Goal: Task Accomplishment & Management: Use online tool/utility

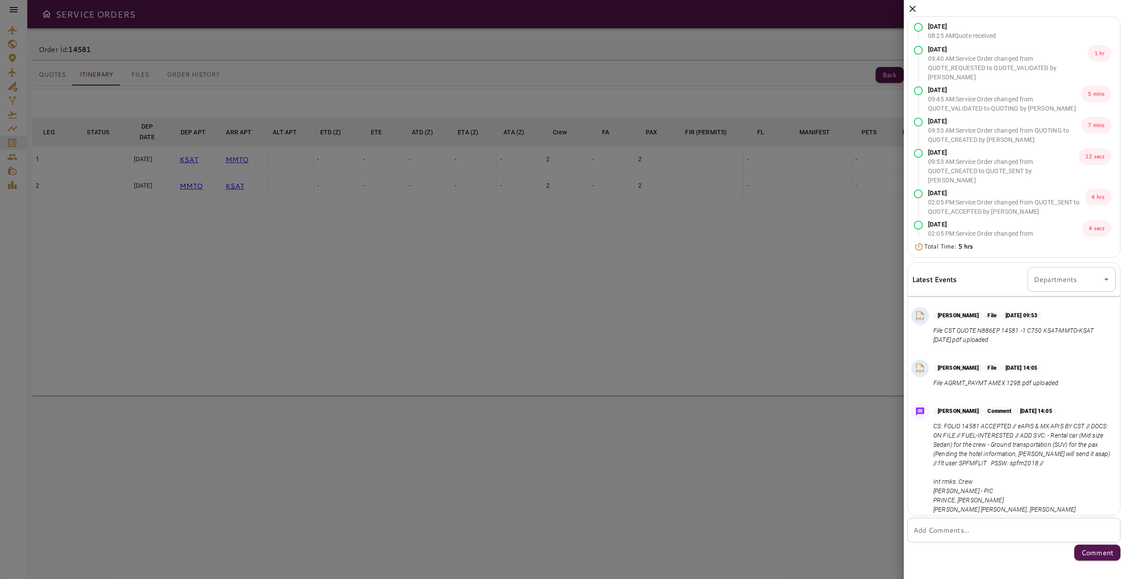
scroll to position [258, 0]
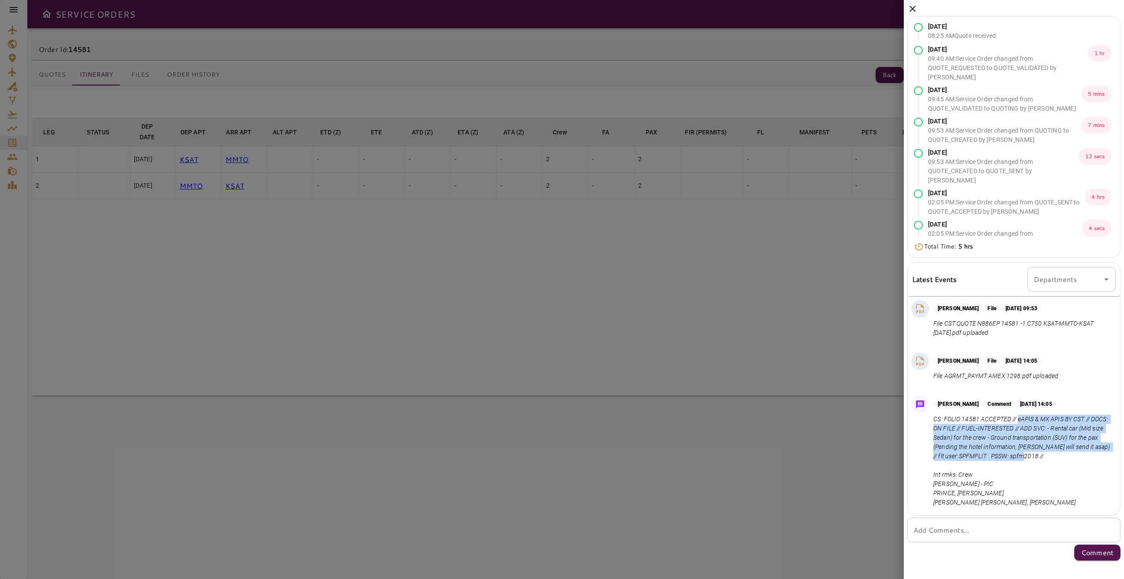
drag, startPoint x: 1017, startPoint y: 392, endPoint x: 1059, endPoint y: 430, distance: 56.4
click at [841, 420] on p "CS: FOLIO 14581 ACCEPTED // eAPIS & MX APIS BY CST // DOCS: ON FILE // FUEL-INT…" at bounding box center [1022, 460] width 179 height 92
copy p "eAPIS & MX APIS BY CST // DOCS: ON FILE // FUEL-INTERESTED // ADD SVC: - Rental…"
click at [841, 414] on p "CS: FOLIO 14581 ACCEPTED // eAPIS & MX APIS BY CST // DOCS: ON FILE // FUEL-INT…" at bounding box center [1022, 460] width 179 height 92
click at [841, 7] on icon at bounding box center [912, 9] width 11 height 11
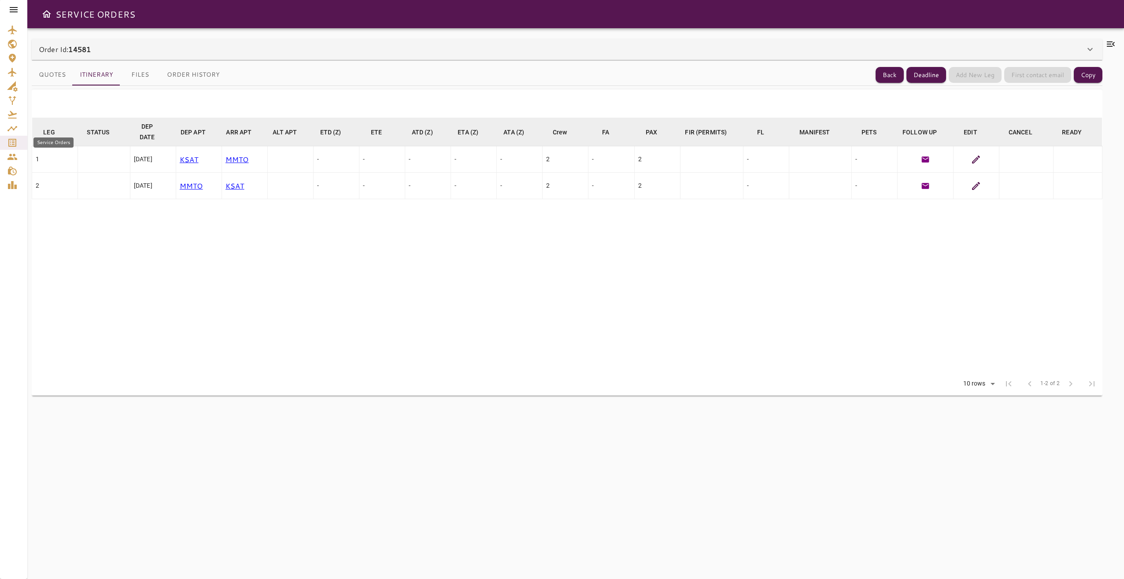
click at [10, 141] on icon "Service Orders" at bounding box center [12, 142] width 11 height 11
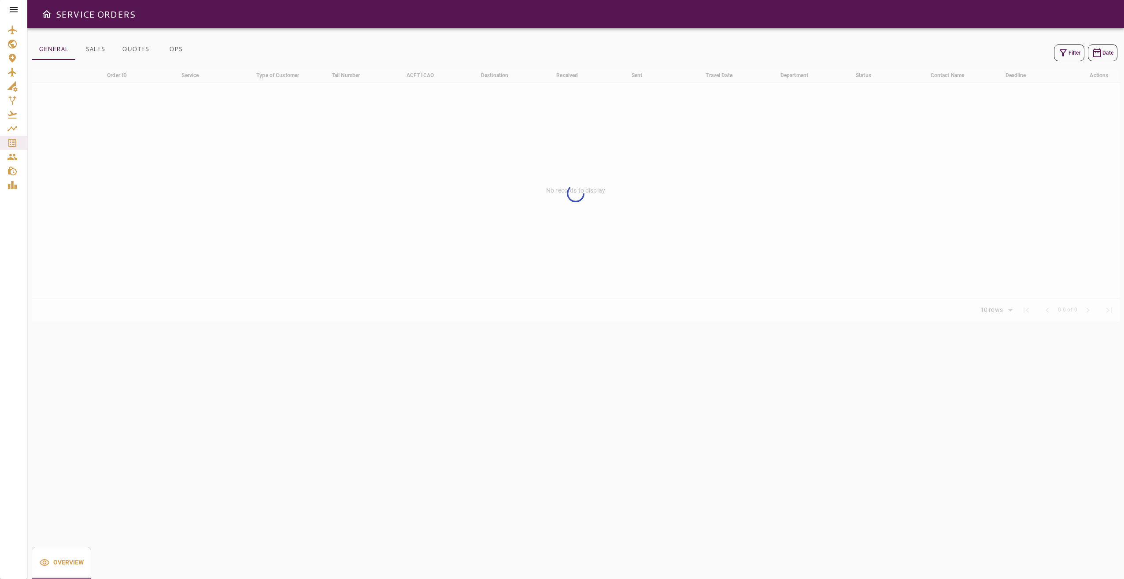
click at [841, 51] on icon "button" at bounding box center [1062, 52] width 7 height 7
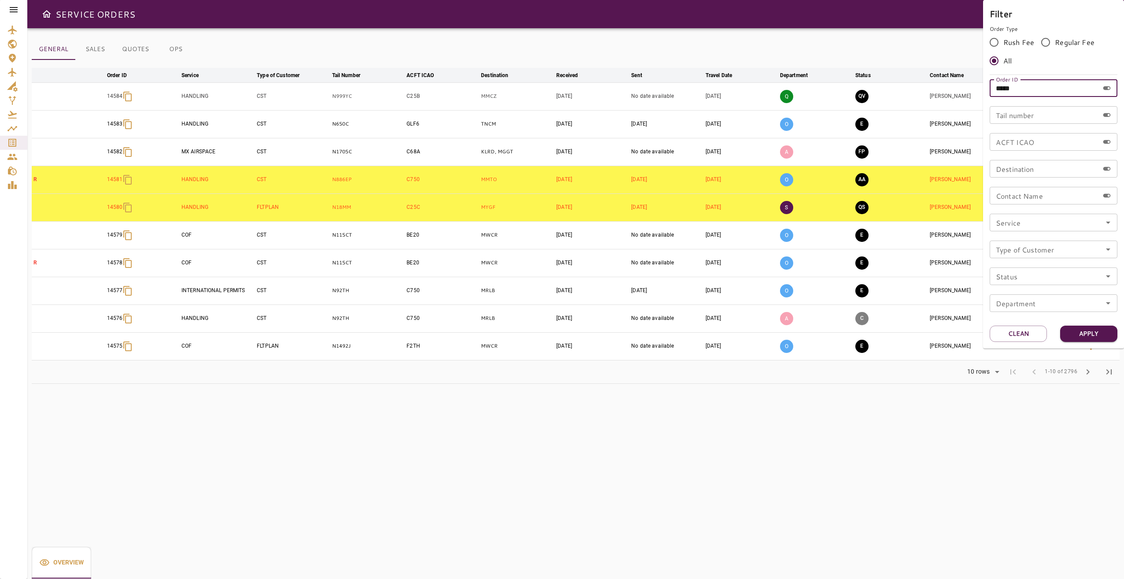
drag, startPoint x: 1024, startPoint y: 90, endPoint x: 982, endPoint y: 88, distance: 41.9
click at [841, 88] on div "Filter Order Type Rush Fee Regular Fee All Order ID ***** Order ID Tail number …" at bounding box center [562, 289] width 1124 height 579
type input "*****"
click at [841, 327] on button "Apply" at bounding box center [1088, 333] width 57 height 16
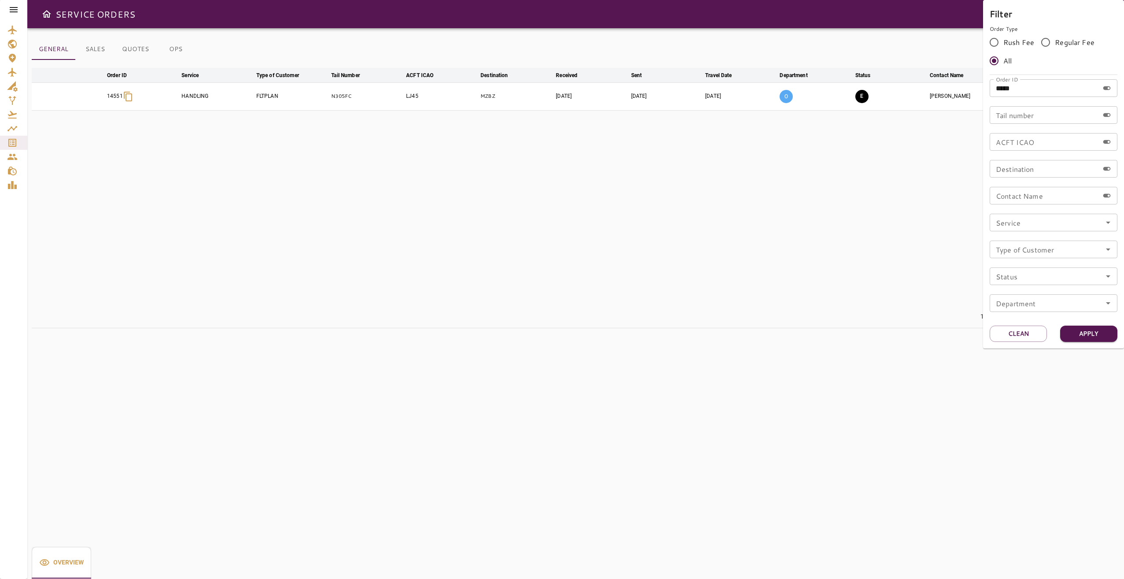
click at [780, 420] on div at bounding box center [562, 289] width 1124 height 579
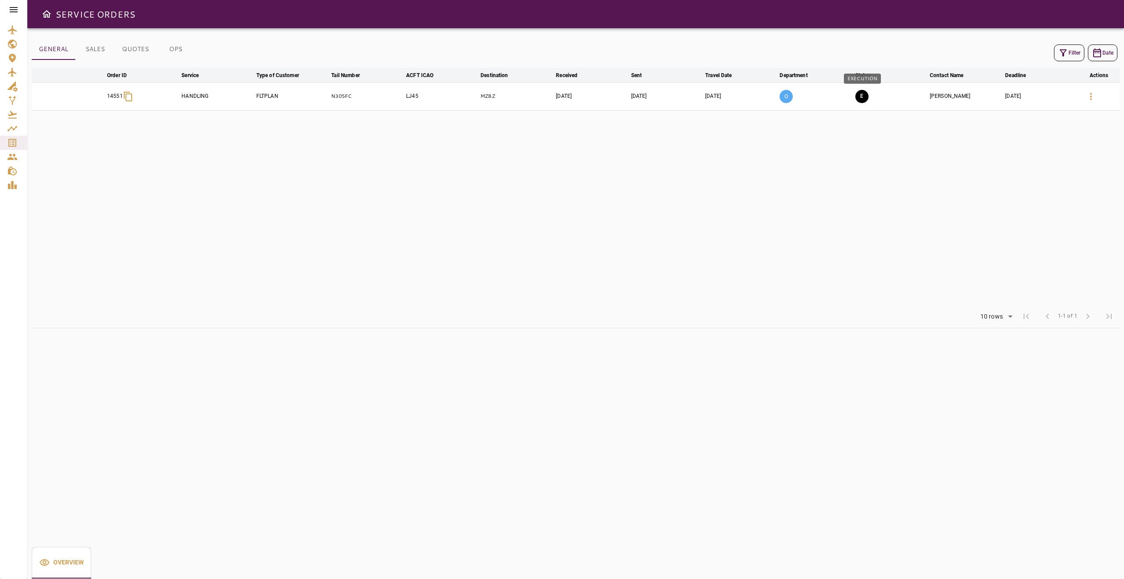
click at [841, 92] on button "E" at bounding box center [861, 96] width 13 height 13
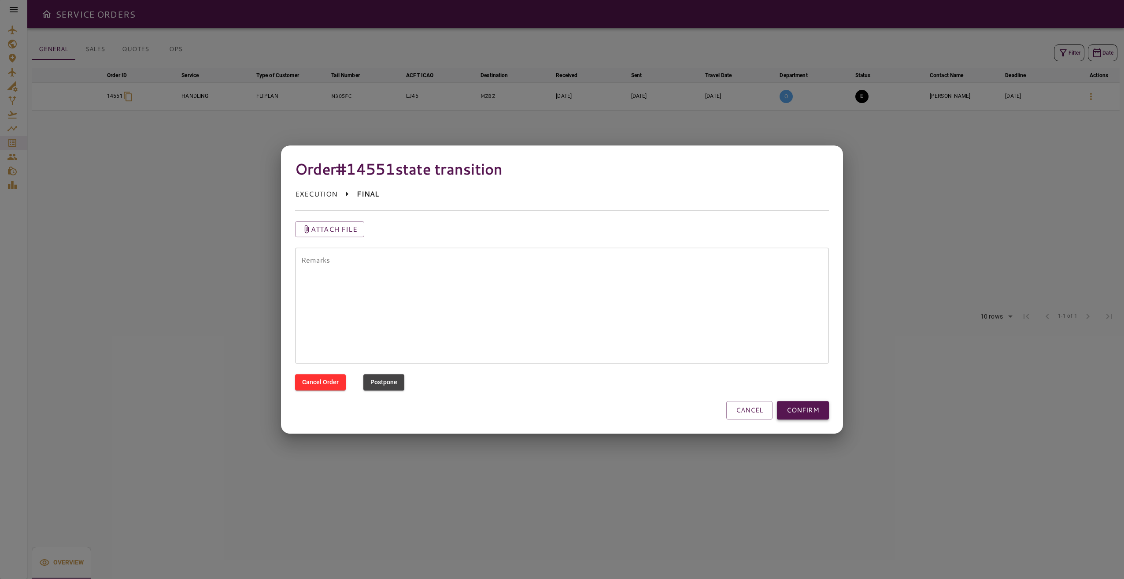
click at [805, 410] on button "CONFIRM" at bounding box center [803, 410] width 52 height 18
